Goal: Use online tool/utility

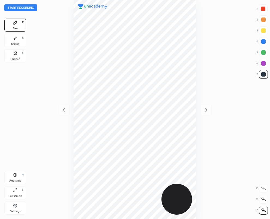
scroll to position [219, 183]
drag, startPoint x: 18, startPoint y: 38, endPoint x: 25, endPoint y: 49, distance: 13.3
click at [18, 40] on div "Eraser E" at bounding box center [15, 40] width 22 height 13
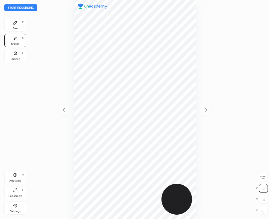
drag, startPoint x: 266, startPoint y: 213, endPoint x: 259, endPoint y: 206, distance: 9.8
click at [266, 213] on div at bounding box center [263, 210] width 9 height 9
click at [16, 25] on div "Pen P" at bounding box center [15, 25] width 22 height 13
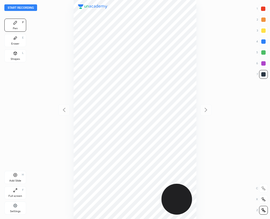
click at [262, 62] on div at bounding box center [264, 63] width 4 height 4
click at [26, 7] on button "Start recording" at bounding box center [20, 7] width 33 height 7
click at [20, 6] on button "End recording" at bounding box center [19, 7] width 30 height 7
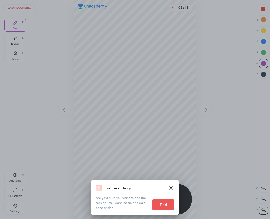
click at [161, 206] on div at bounding box center [135, 109] width 270 height 219
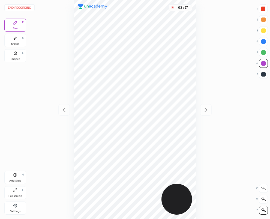
click at [12, 9] on button "End recording" at bounding box center [19, 7] width 30 height 7
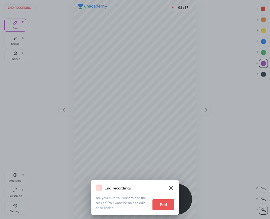
drag, startPoint x: 158, startPoint y: 203, endPoint x: 165, endPoint y: 203, distance: 7.1
click at [159, 203] on button "End" at bounding box center [164, 204] width 22 height 11
click at [165, 203] on button "End" at bounding box center [164, 204] width 22 height 11
